Goal: Find specific page/section: Find specific page/section

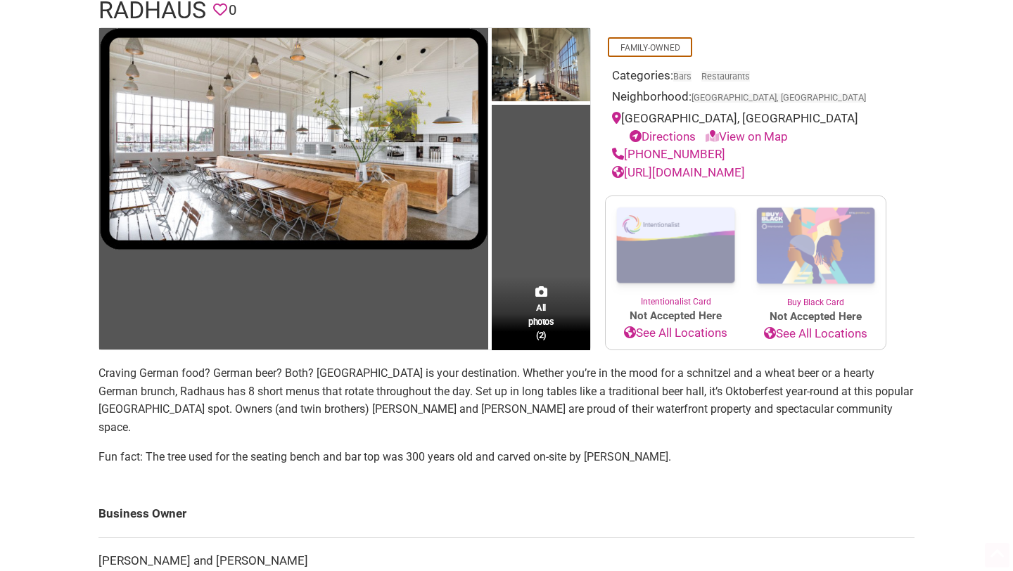
scroll to position [132, 0]
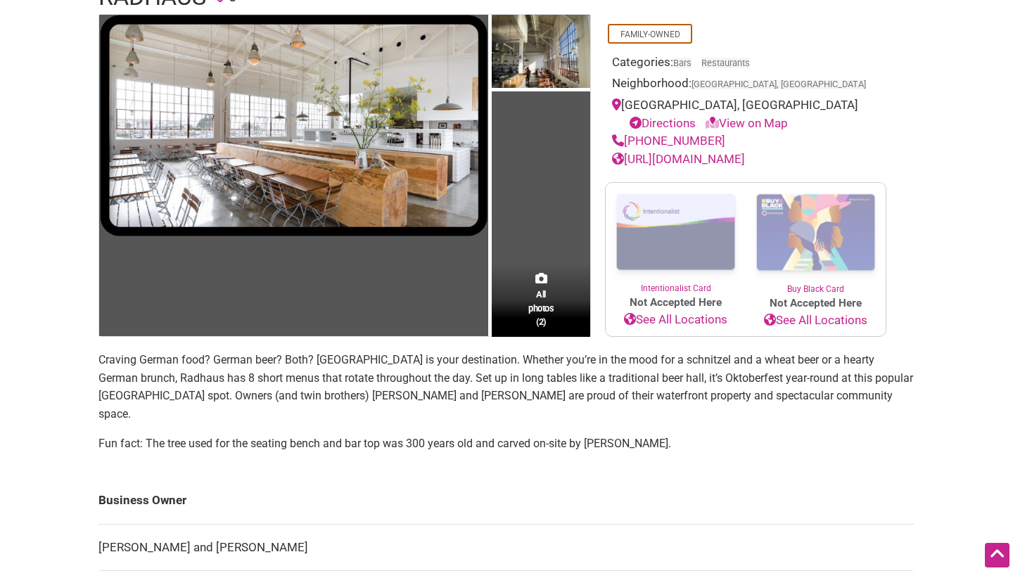
click at [521, 426] on section "Craving German food? German beer? Both? [GEOGRAPHIC_DATA] is your destination. …" at bounding box center [507, 407] width 816 height 113
click at [436, 401] on p "Craving German food? German beer? Both? [GEOGRAPHIC_DATA] is your destination. …" at bounding box center [507, 387] width 816 height 72
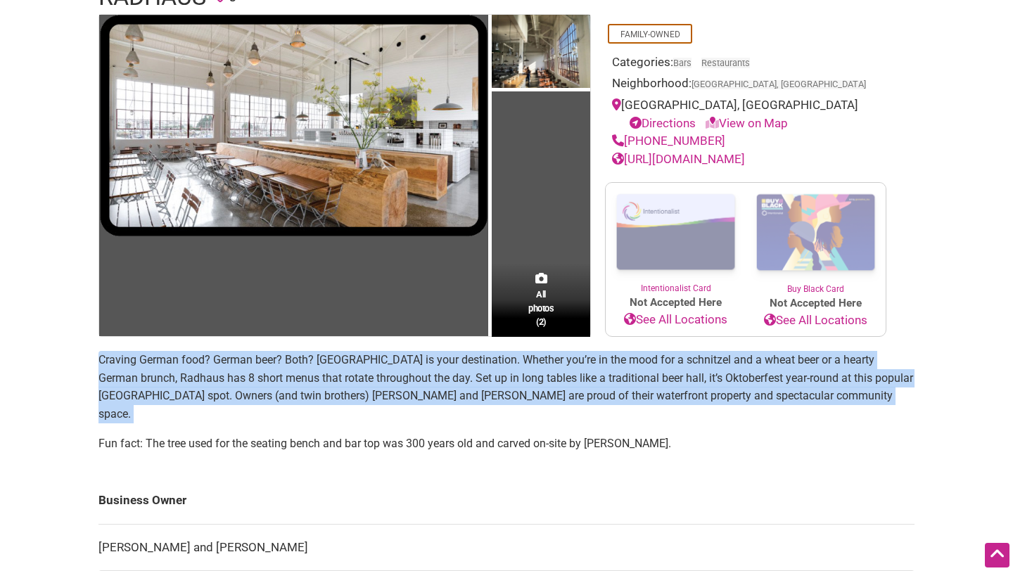
click at [436, 401] on p "Craving German food? German beer? Both? [GEOGRAPHIC_DATA] is your destination. …" at bounding box center [507, 387] width 816 height 72
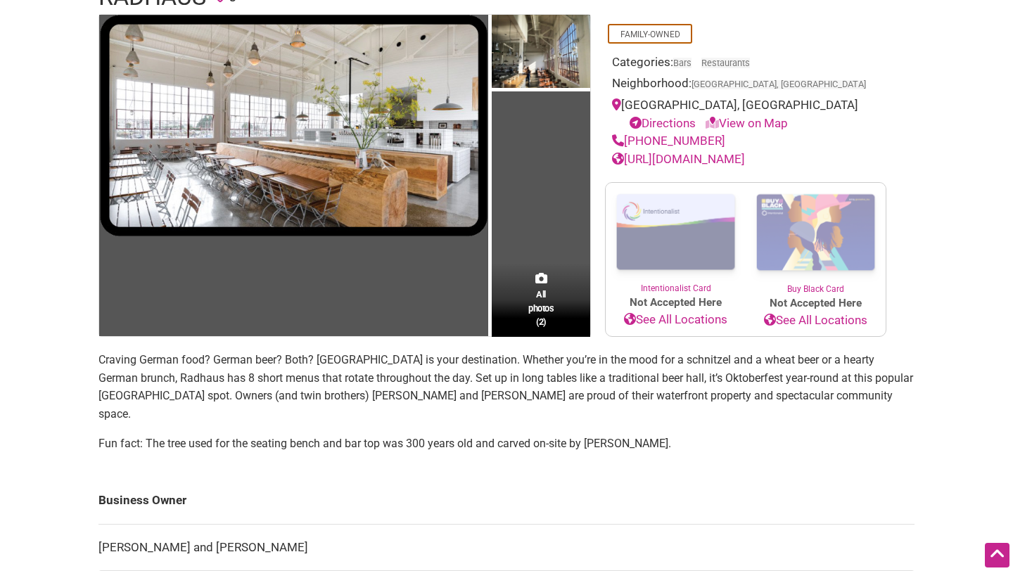
click at [436, 401] on p "Craving German food? German beer? Both? [GEOGRAPHIC_DATA] is your destination. …" at bounding box center [507, 387] width 816 height 72
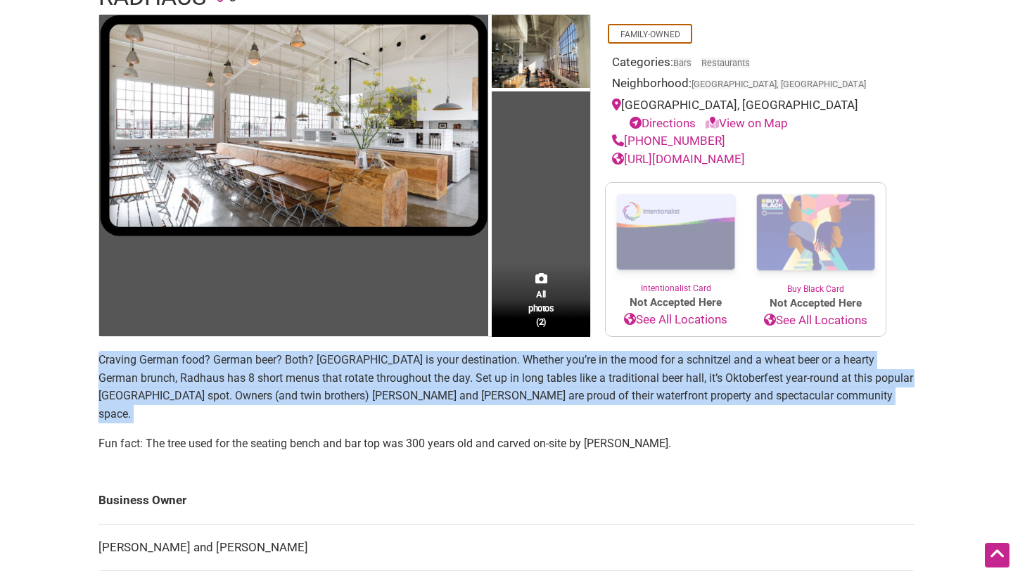
click at [436, 401] on p "Craving German food? German beer? Both? [GEOGRAPHIC_DATA] is your destination. …" at bounding box center [507, 387] width 816 height 72
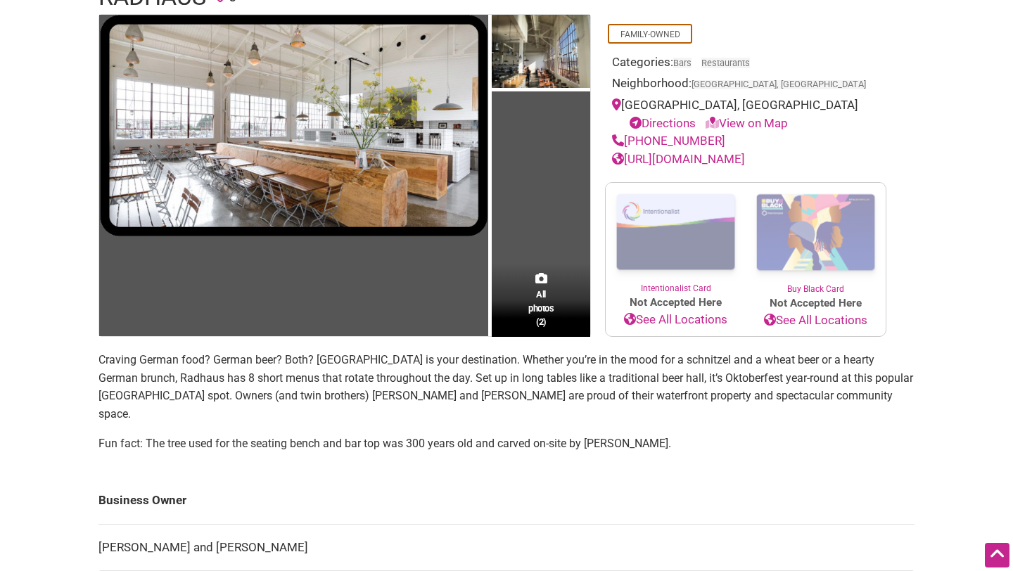
click at [436, 401] on p "Craving German food? German beer? Both? [GEOGRAPHIC_DATA] is your destination. …" at bounding box center [507, 387] width 816 height 72
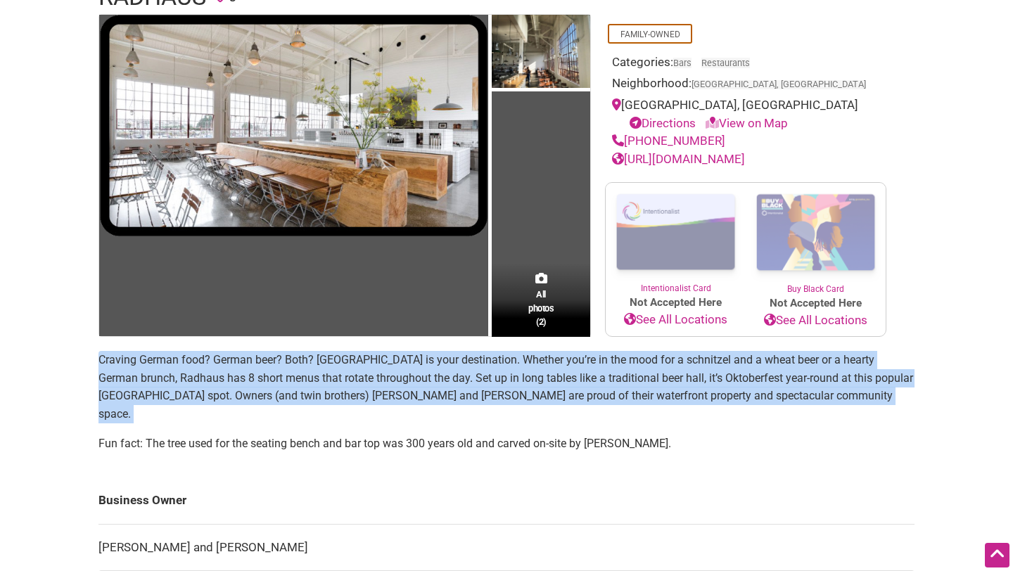
click at [436, 401] on p "Craving German food? German beer? Both? [GEOGRAPHIC_DATA] is your destination. …" at bounding box center [507, 387] width 816 height 72
